Goal: Task Accomplishment & Management: Complete application form

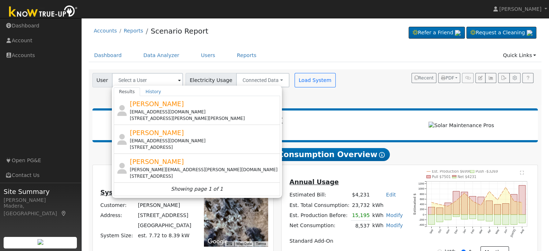
click at [290, 29] on div "Accounts Reports Scenario Report Refer a Friend Request a Cleaning" at bounding box center [315, 33] width 453 height 22
type input "[PERSON_NAME]"
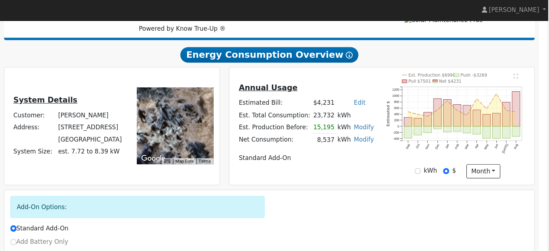
scroll to position [108, 0]
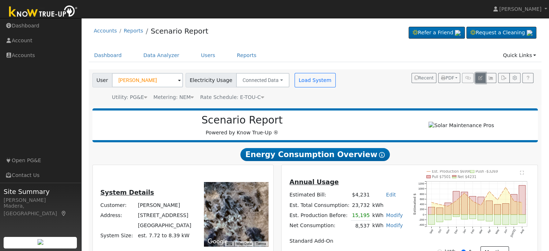
click at [479, 81] on button "button" at bounding box center [481, 78] width 10 height 10
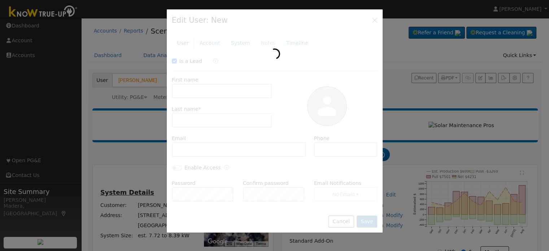
checkbox input "true"
type input "[PERSON_NAME]"
type input "Persons"
type input "Default Account"
type input "[STREET_ADDRESS]"
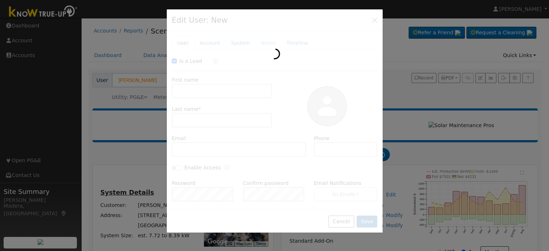
type input "Yokuts Valley"
type input "CA"
type input "93675"
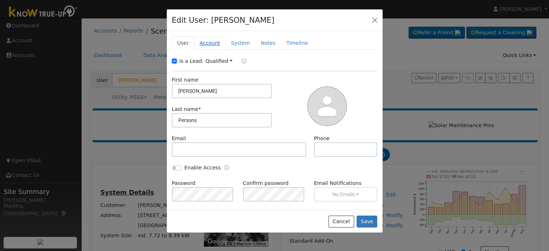
click at [206, 43] on link "Account" at bounding box center [209, 42] width 31 height 13
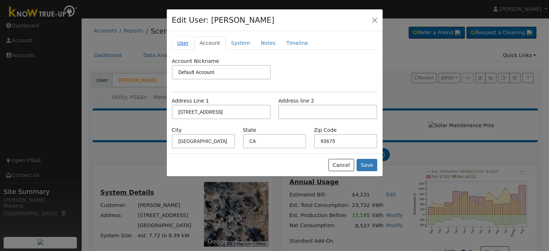
click at [173, 38] on link "User" at bounding box center [183, 42] width 22 height 13
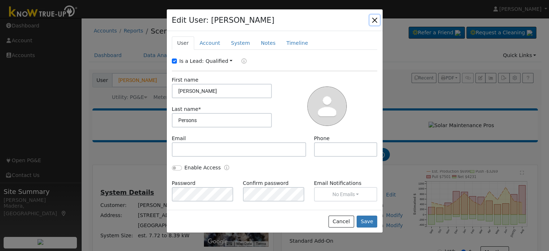
click at [378, 19] on button "button" at bounding box center [375, 20] width 10 height 10
